Goal: Information Seeking & Learning: Find specific fact

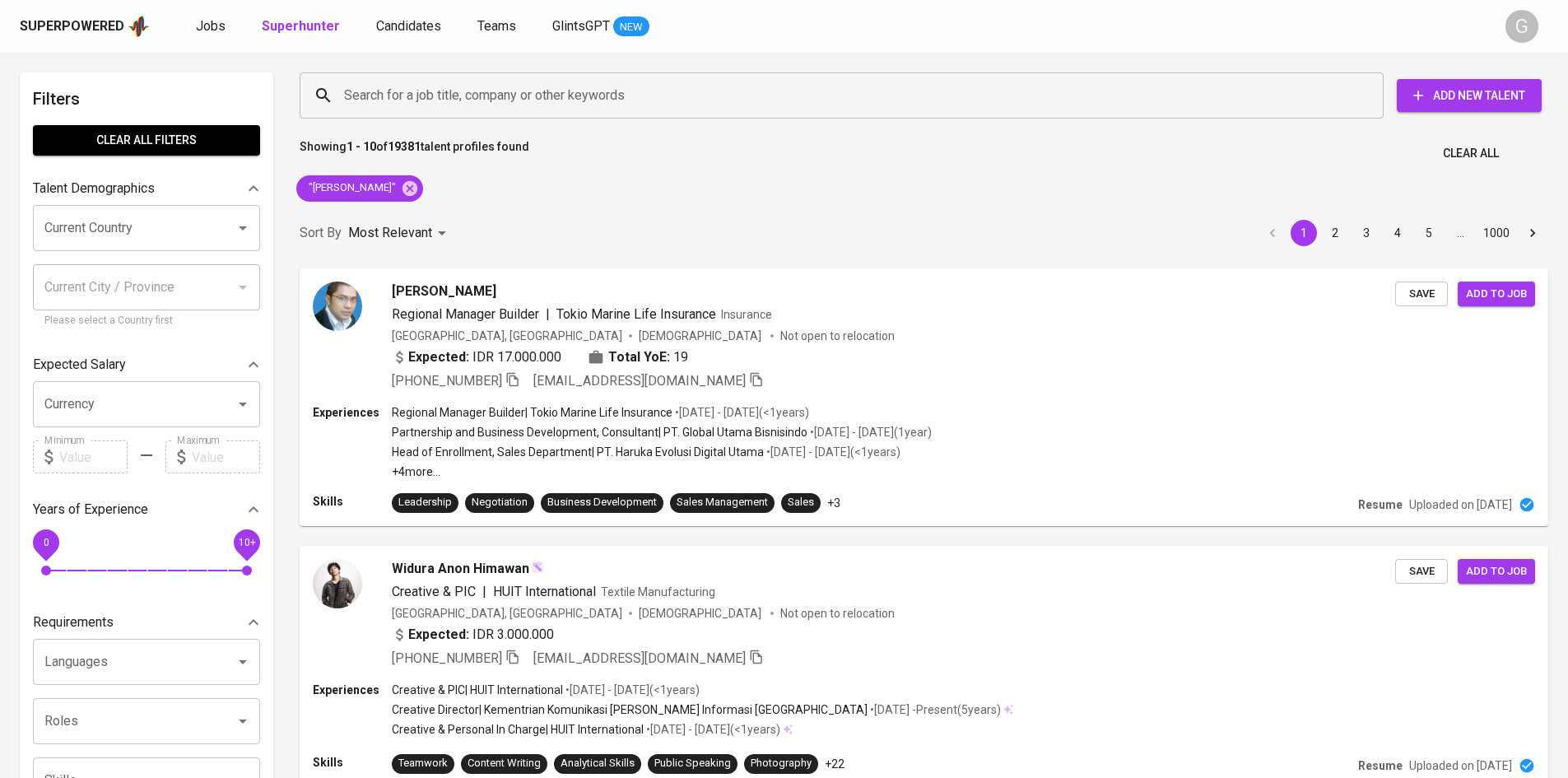
click at [407, 188] on icon at bounding box center [411, 188] width 15 height 15
click at [419, 103] on input "Search for a job title, company or other keywords" at bounding box center [846, 95] width 1012 height 32
click at [421, 103] on input "Search for a job title, company or other keywords" at bounding box center [846, 95] width 1012 height 32
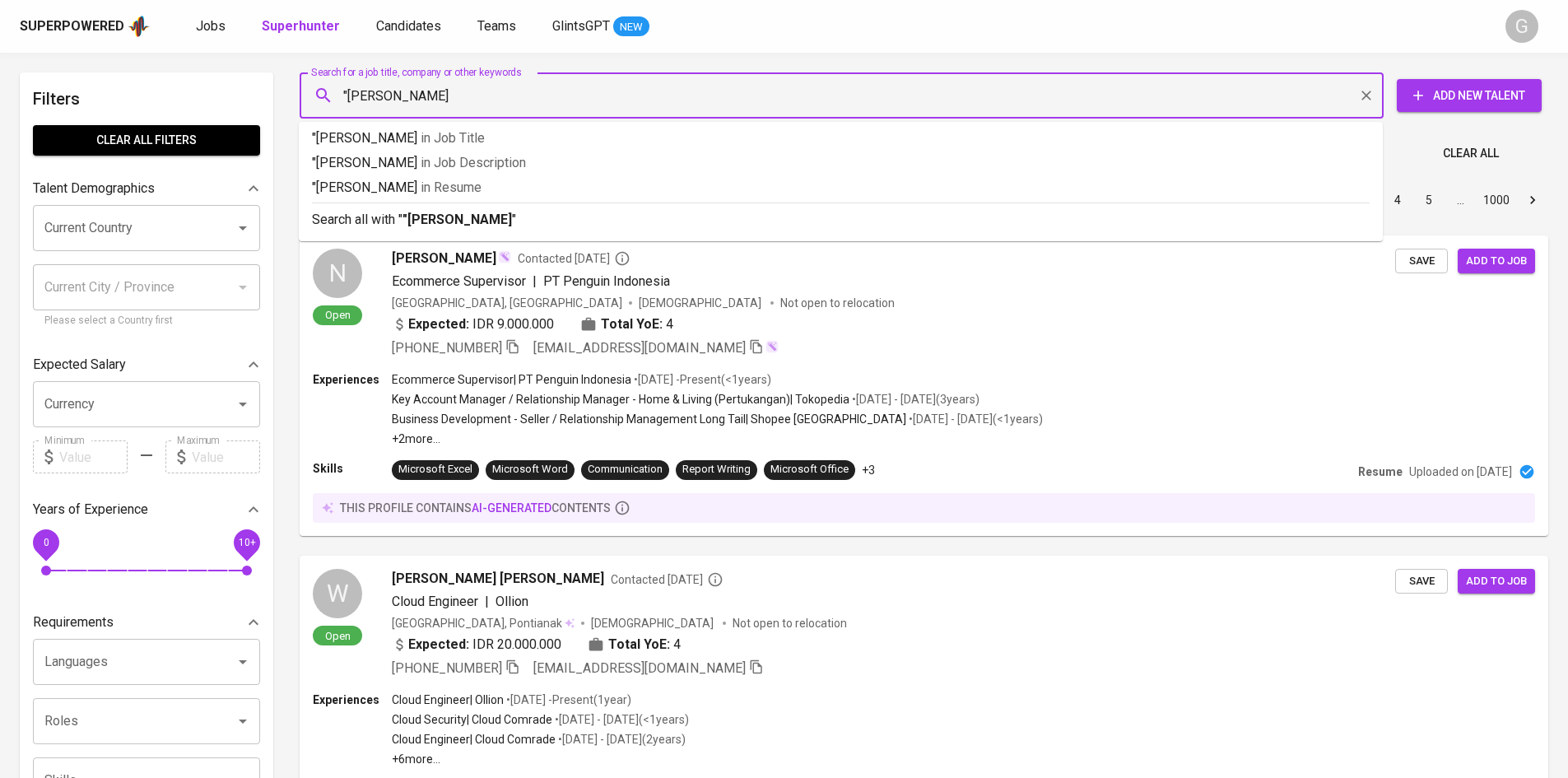
type input ""[PERSON_NAME]""
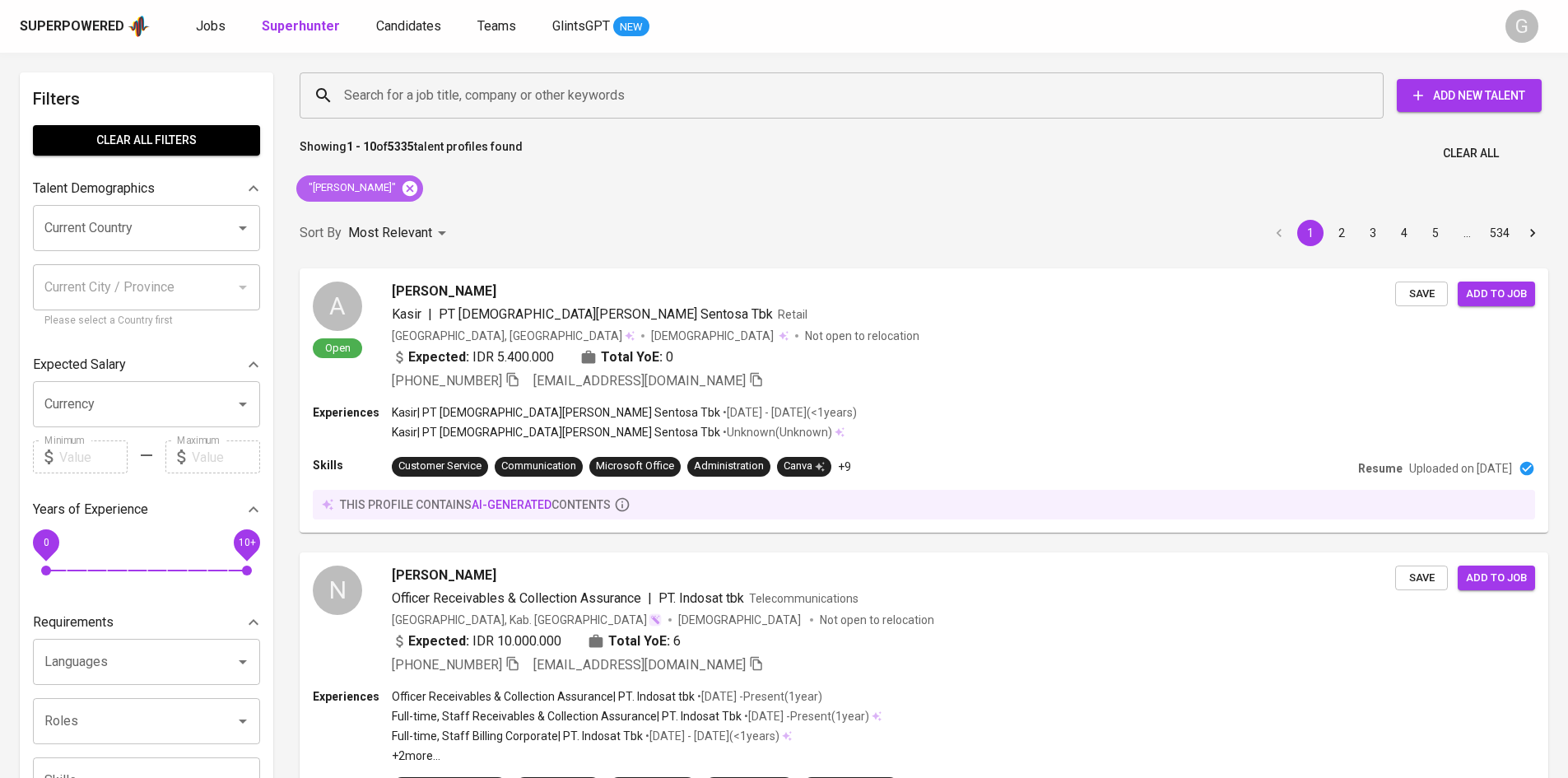
click at [403, 188] on icon at bounding box center [410, 188] width 18 height 18
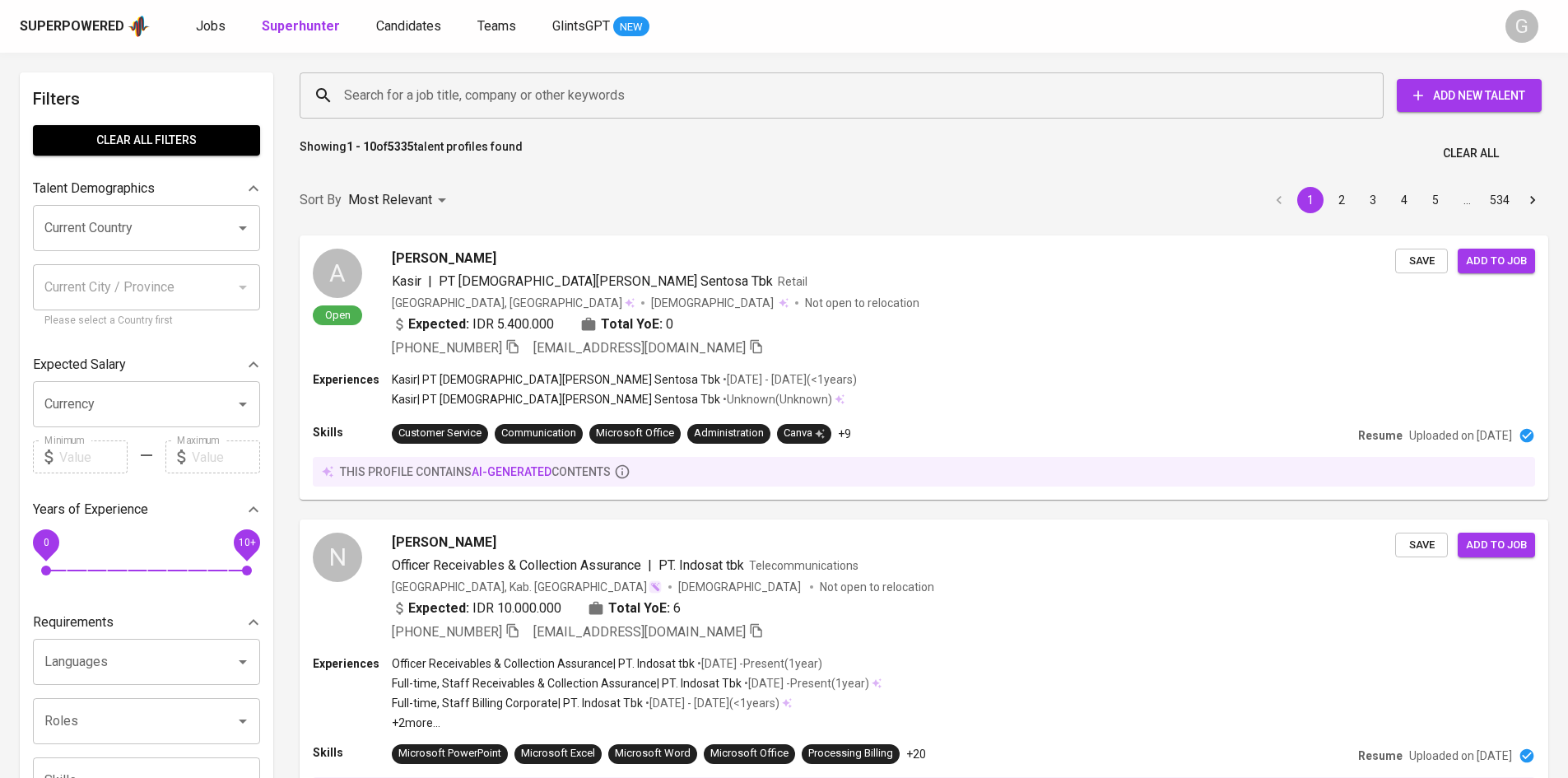
click at [503, 82] on input "Search for a job title, company or other keywords" at bounding box center [846, 95] width 1012 height 32
click at [485, 102] on input "Search for a job title, company or other keywords" at bounding box center [846, 95] width 1012 height 32
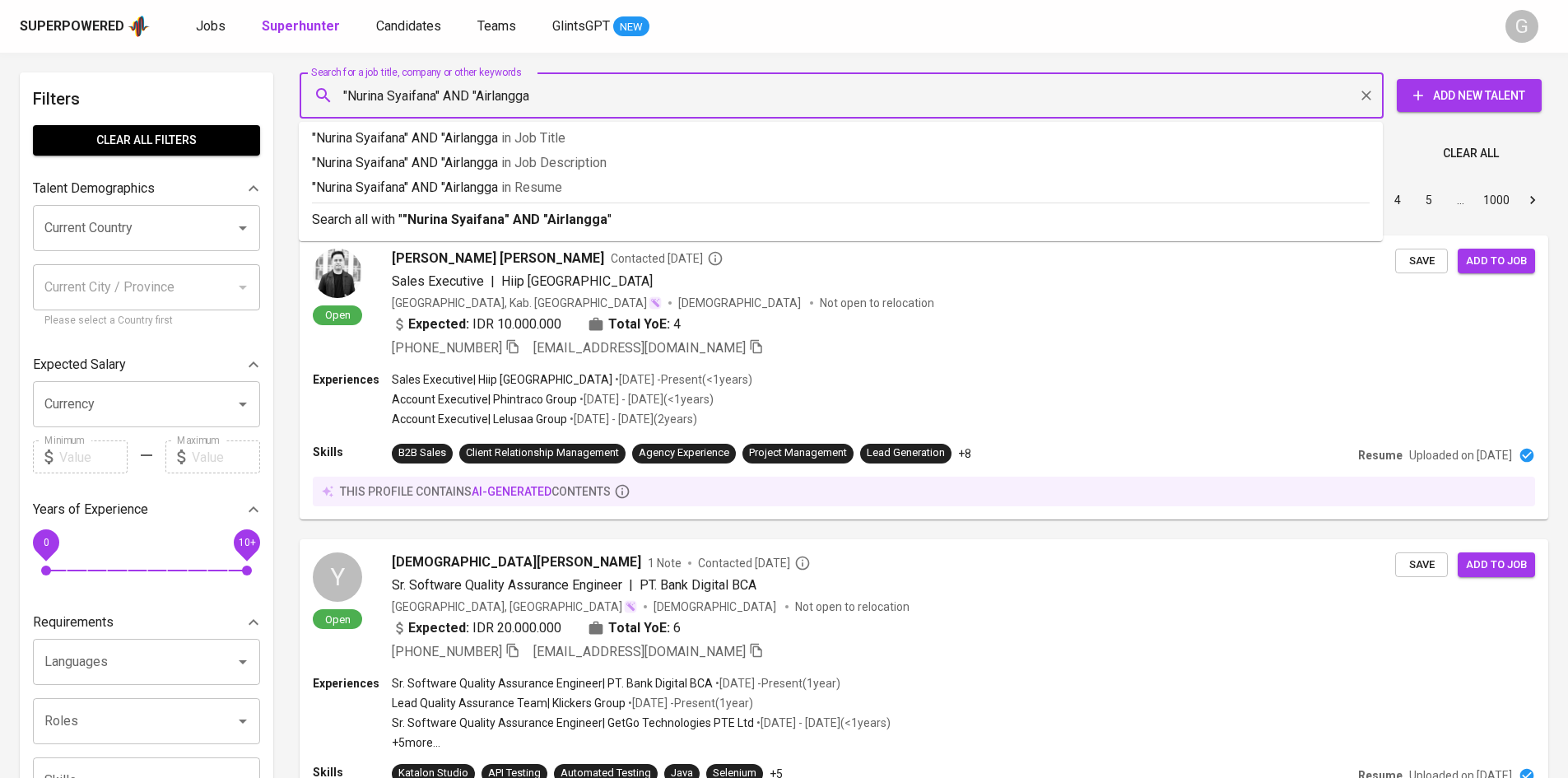
type input ""Nurina Syaifana" AND "Airlangga""
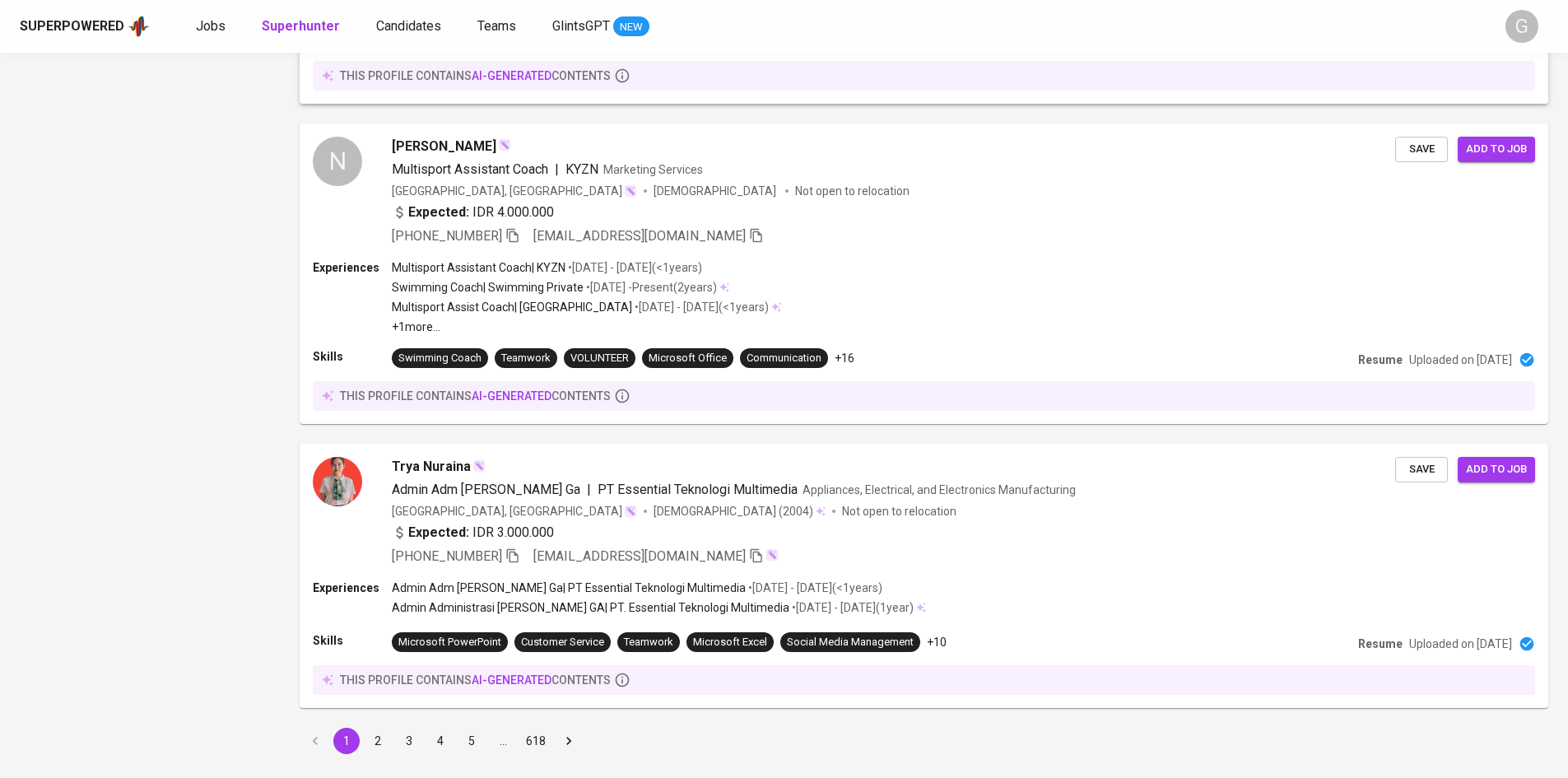
scroll to position [2574, 0]
